Goal: Find specific page/section: Find specific page/section

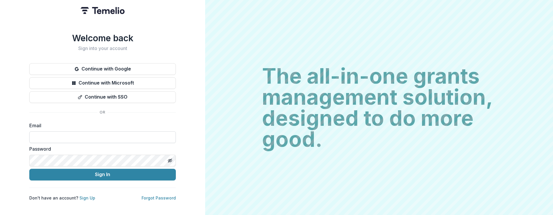
click at [92, 135] on input at bounding box center [102, 138] width 146 height 12
type input "**********"
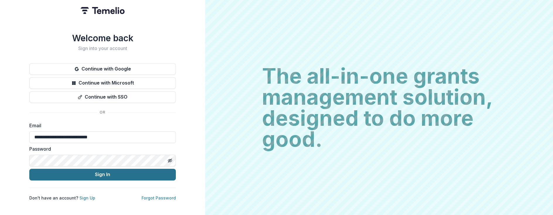
click at [105, 173] on button "Sign In" at bounding box center [102, 175] width 146 height 12
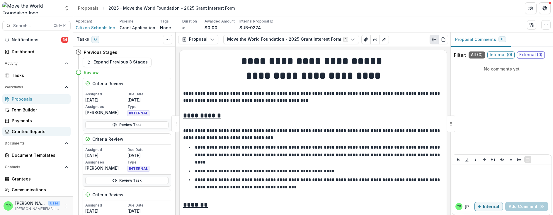
click at [36, 132] on div "Grantee Reports" at bounding box center [39, 132] width 54 height 6
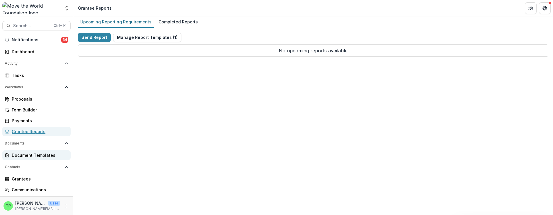
scroll to position [33, 0]
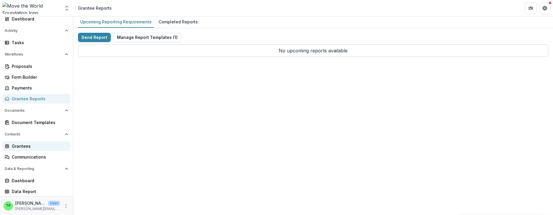
click at [27, 143] on div "Grantees" at bounding box center [39, 146] width 54 height 6
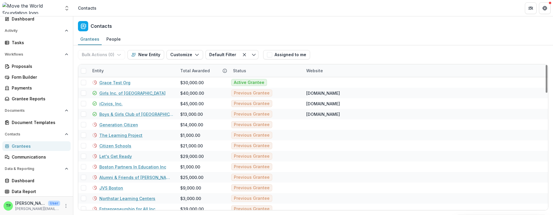
click at [100, 70] on div "Entity" at bounding box center [98, 71] width 18 height 6
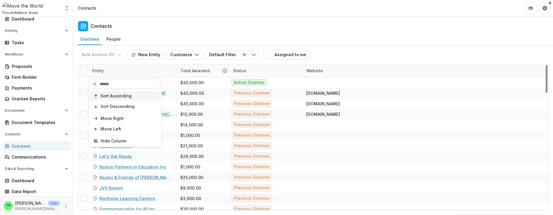
click at [120, 96] on span "Sort Ascending" at bounding box center [115, 96] width 31 height 5
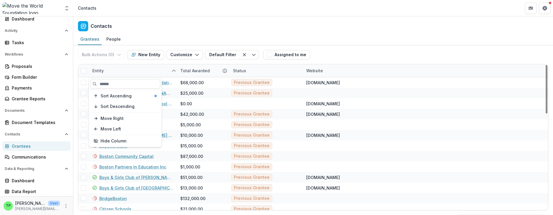
click at [163, 71] on div "Entity" at bounding box center [133, 70] width 88 height 13
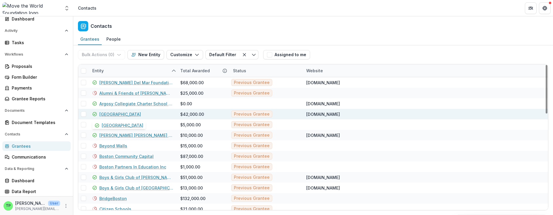
click at [139, 115] on link "[GEOGRAPHIC_DATA]" at bounding box center [120, 114] width 42 height 6
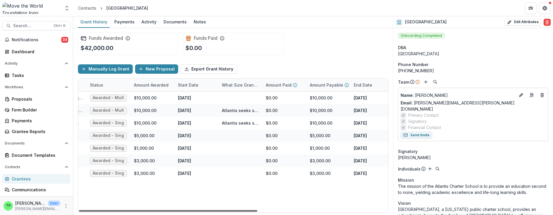
scroll to position [0, 127]
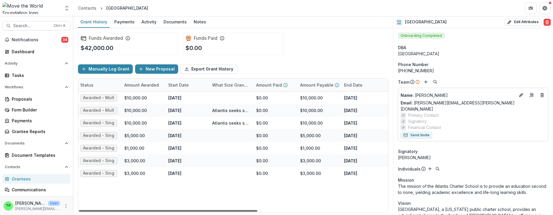
drag, startPoint x: 234, startPoint y: 211, endPoint x: 307, endPoint y: 206, distance: 73.5
click at [257, 210] on div at bounding box center [168, 211] width 178 height 2
